Goal: Find specific page/section: Find specific page/section

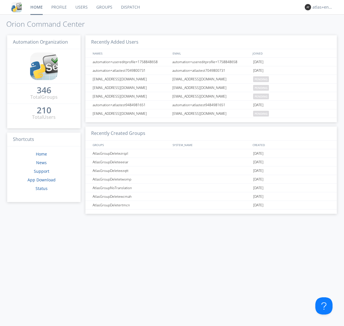
click at [130, 7] on link "Dispatch" at bounding box center [131, 7] width 28 height 14
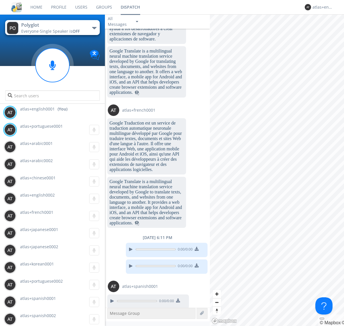
scroll to position [794, 0]
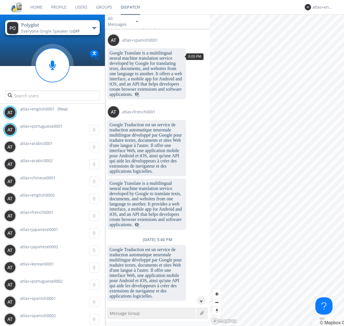
scroll to position [44, 0]
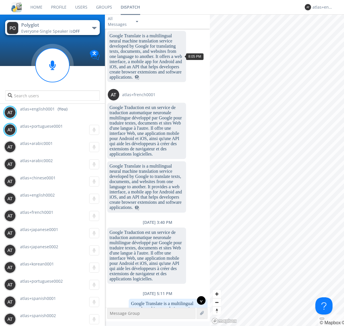
click at [199, 300] on div "^" at bounding box center [201, 300] width 9 height 9
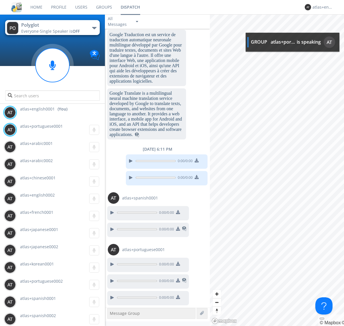
scroll to position [827, 0]
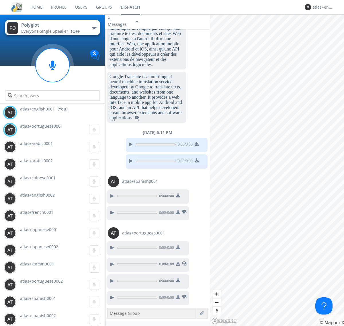
click at [178, 298] on img at bounding box center [178, 297] width 4 height 4
